Goal: Information Seeking & Learning: Learn about a topic

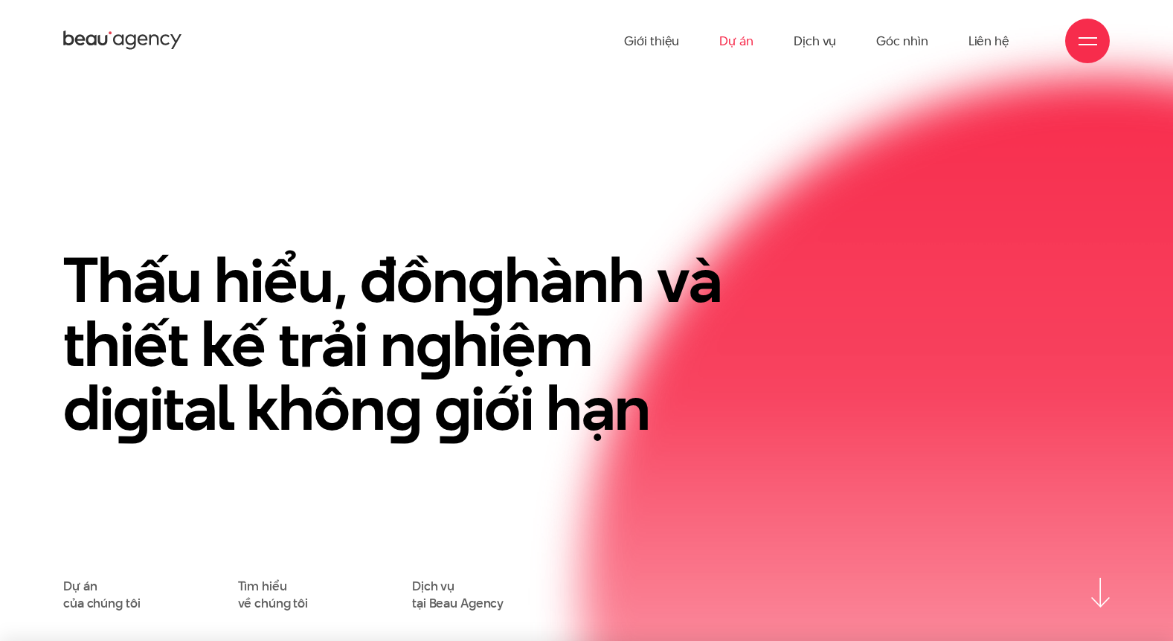
click at [724, 44] on link "Dự án" at bounding box center [736, 41] width 34 height 82
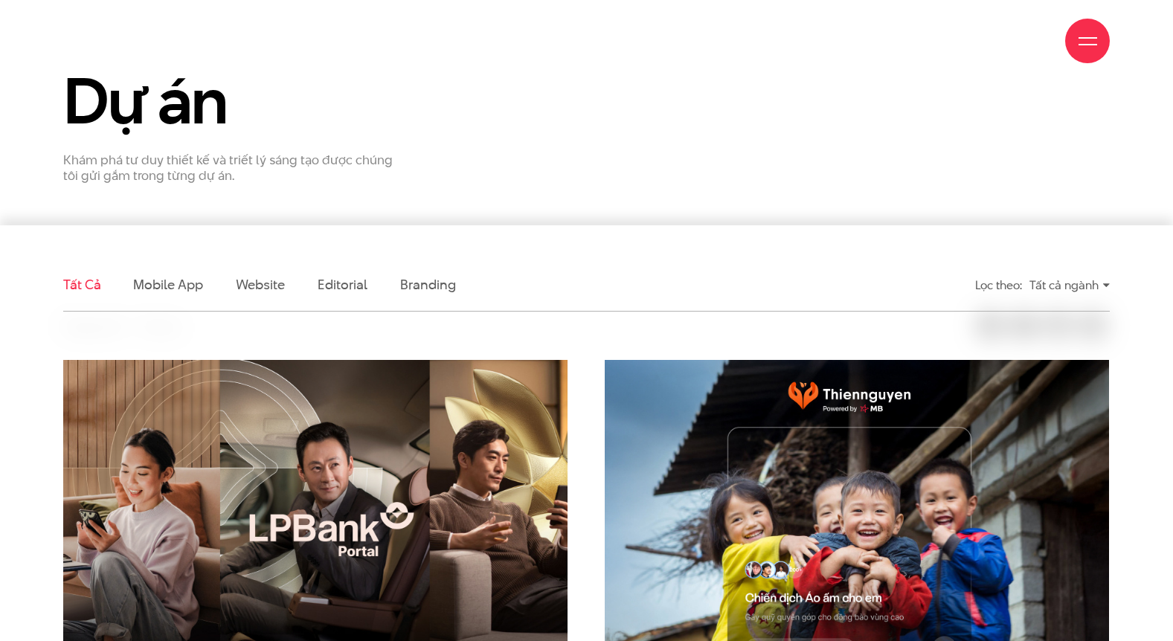
scroll to position [446, 0]
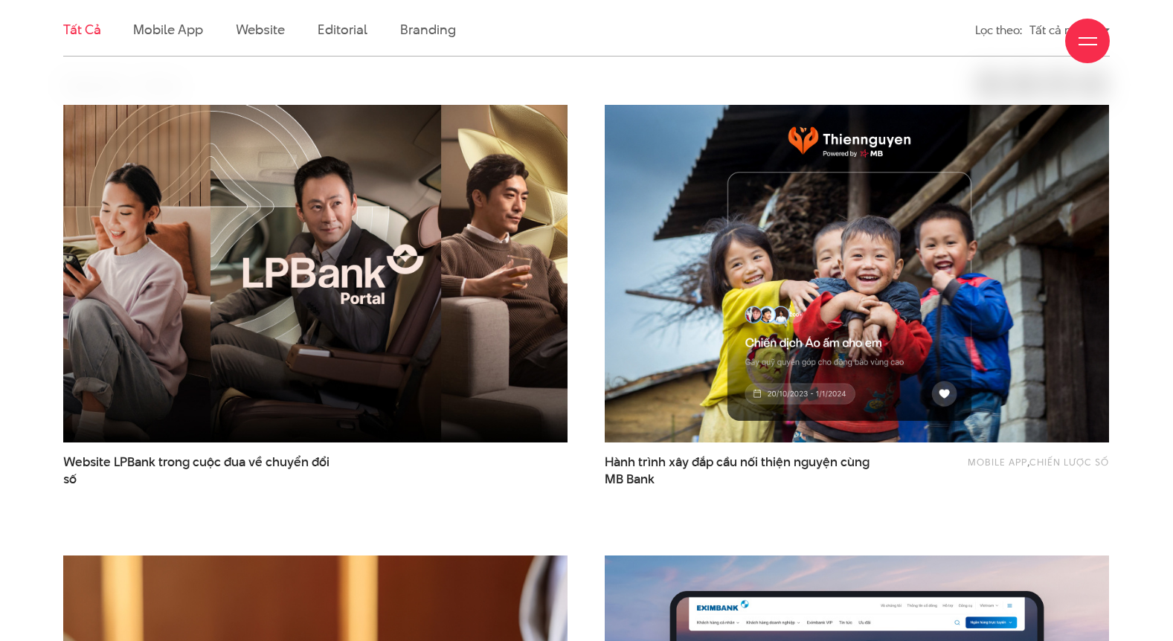
click at [293, 286] on img at bounding box center [315, 274] width 555 height 372
